Goal: Task Accomplishment & Management: Use online tool/utility

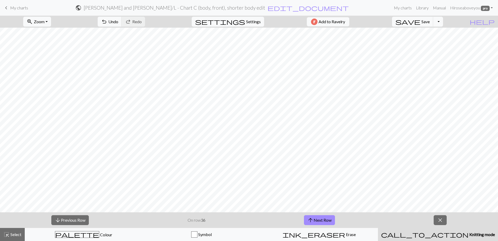
scroll to position [156, 0]
click at [272, 22] on span "Save" at bounding box center [426, 21] width 8 height 5
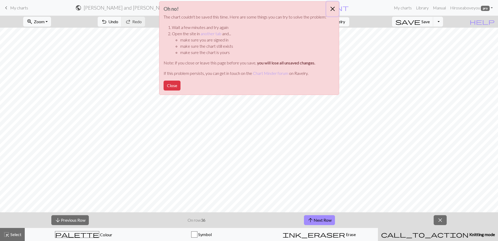
click at [272, 8] on button "Close" at bounding box center [332, 9] width 13 height 15
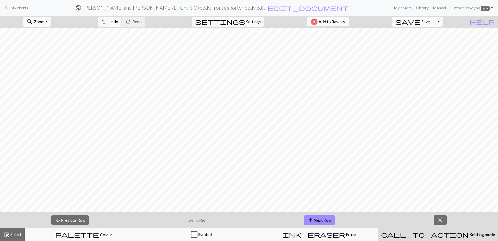
click at [272, 20] on span "Save" at bounding box center [426, 21] width 8 height 5
click at [272, 22] on span "save" at bounding box center [407, 21] width 25 height 7
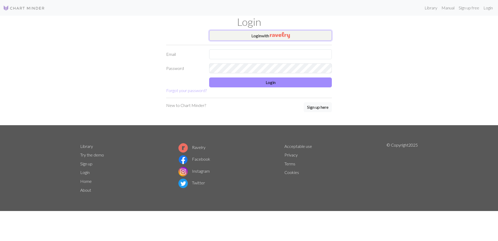
click at [284, 35] on img "button" at bounding box center [280, 35] width 20 height 6
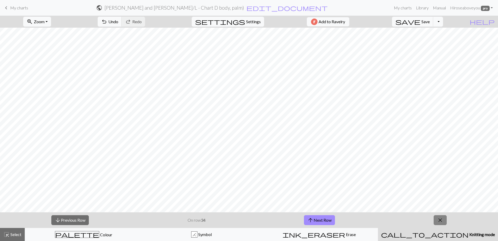
click at [259, 221] on span "close" at bounding box center [440, 219] width 6 height 7
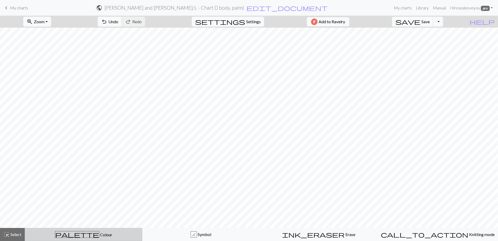
click at [53, 227] on div "palette Colour Colour" at bounding box center [83, 234] width 111 height 7
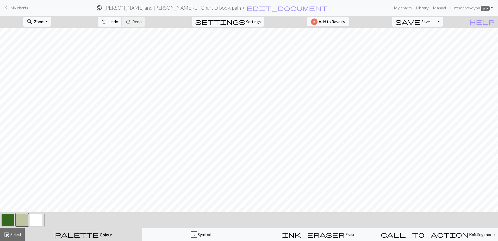
click at [19, 219] on button "button" at bounding box center [22, 220] width 13 height 13
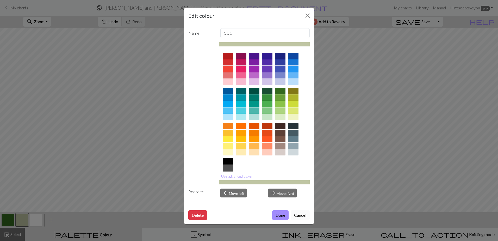
click at [259, 213] on button "Cancel" at bounding box center [300, 215] width 19 height 10
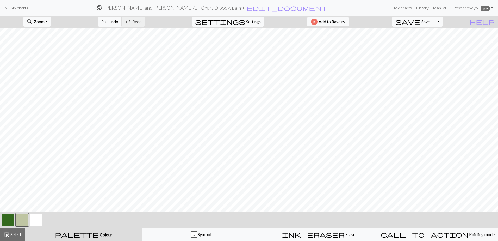
drag, startPoint x: 35, startPoint y: 221, endPoint x: 39, endPoint y: 214, distance: 8.5
click at [35, 220] on button "button" at bounding box center [36, 220] width 13 height 13
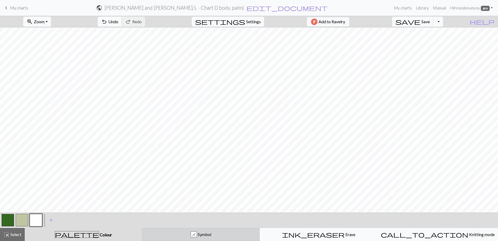
click at [209, 227] on span "Symbol" at bounding box center [204, 234] width 14 height 5
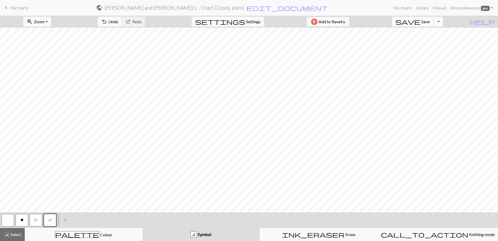
click at [7, 221] on button "button" at bounding box center [8, 220] width 13 height 13
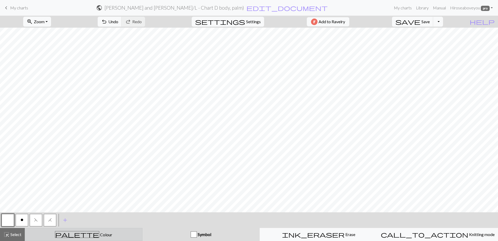
click at [56, 227] on div "palette Colour Colour" at bounding box center [83, 234] width 111 height 7
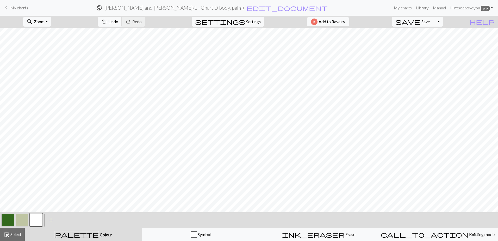
click at [36, 218] on button "button" at bounding box center [36, 220] width 13 height 13
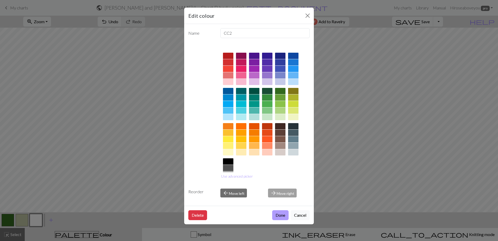
click at [259, 213] on button "Done" at bounding box center [280, 215] width 16 height 10
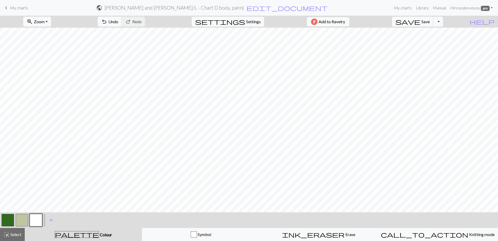
drag, startPoint x: 18, startPoint y: 221, endPoint x: 28, endPoint y: 215, distance: 11.8
click at [18, 221] on button "button" at bounding box center [22, 220] width 13 height 13
click at [38, 221] on button "button" at bounding box center [36, 220] width 13 height 13
click at [21, 217] on button "button" at bounding box center [22, 220] width 13 height 13
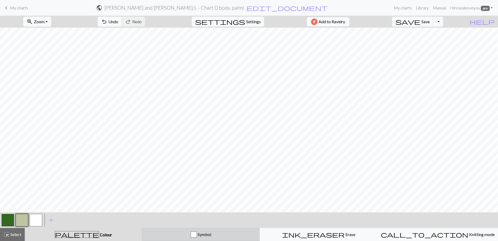
click at [188, 227] on button "Symbol" at bounding box center [201, 234] width 118 height 13
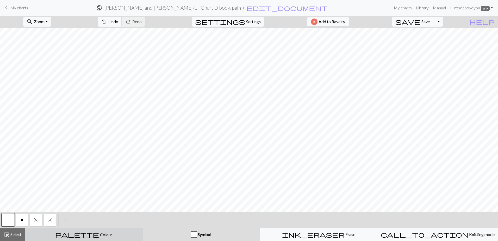
click at [63, 227] on div "palette Colour Colour" at bounding box center [83, 234] width 111 height 7
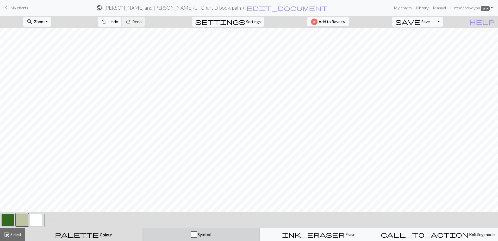
click at [192, 227] on div "button" at bounding box center [194, 234] width 6 height 6
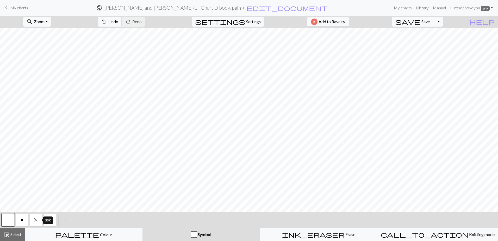
click at [39, 219] on button "F" at bounding box center [36, 220] width 13 height 13
click at [49, 219] on span "H" at bounding box center [50, 220] width 4 height 4
drag, startPoint x: 9, startPoint y: 219, endPoint x: 26, endPoint y: 208, distance: 20.1
click at [8, 219] on button "button" at bounding box center [8, 220] width 13 height 13
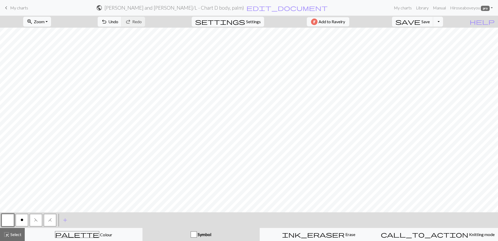
click at [21, 219] on span "o" at bounding box center [22, 220] width 3 height 4
click at [259, 20] on span "Save" at bounding box center [426, 21] width 8 height 5
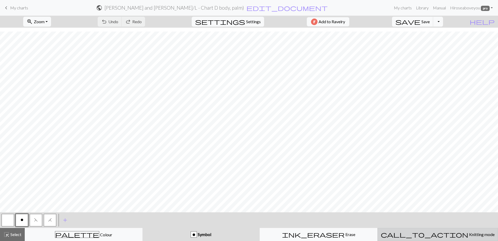
click at [259, 227] on span "call_to_action" at bounding box center [425, 234] width 88 height 7
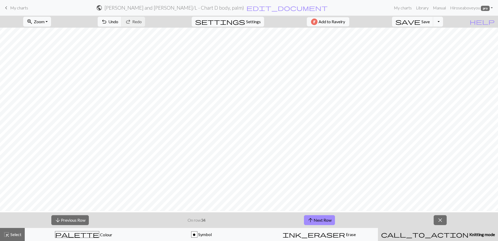
scroll to position [192, 0]
click at [259, 222] on button "arrow_upward Next Row" at bounding box center [319, 220] width 31 height 10
click at [259, 21] on span "save" at bounding box center [407, 21] width 25 height 7
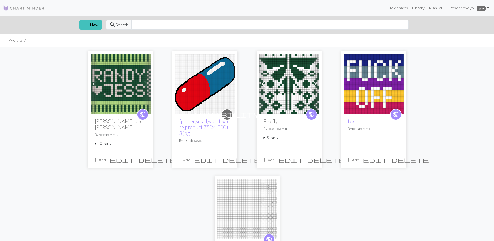
click at [102, 141] on summary "10 charts" at bounding box center [121, 143] width 52 height 5
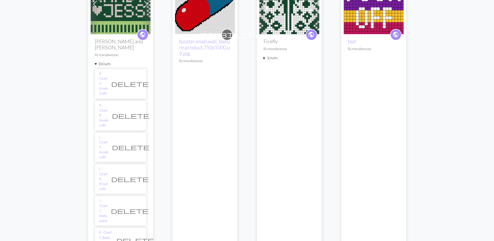
scroll to position [182, 0]
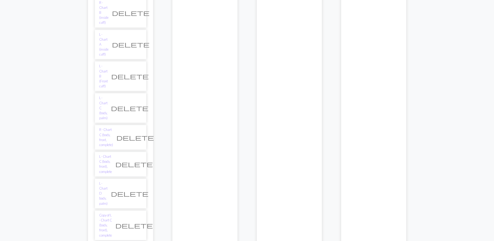
click at [137, 221] on span "delete" at bounding box center [134, 224] width 38 height 7
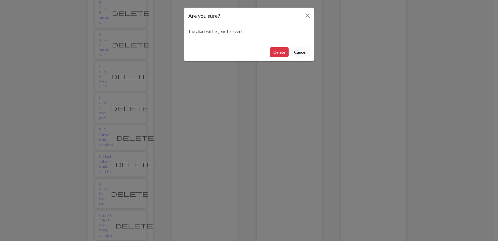
click at [299, 51] on button "Cancel" at bounding box center [300, 52] width 19 height 10
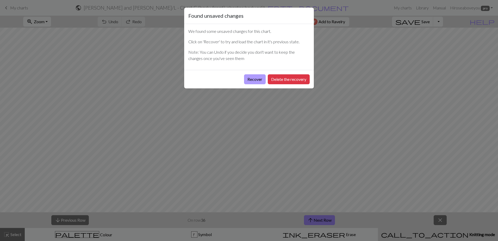
click at [252, 79] on button "Recover" at bounding box center [255, 79] width 22 height 10
